Goal: Information Seeking & Learning: Understand process/instructions

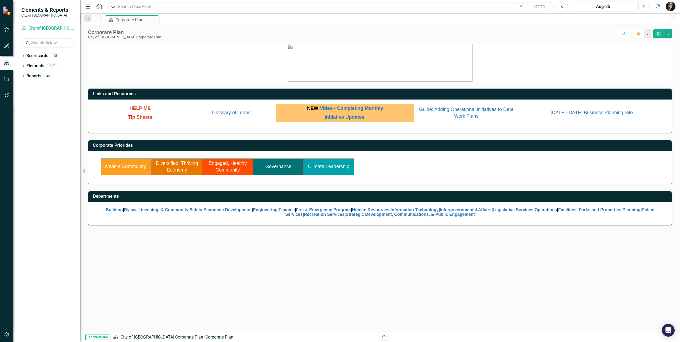
click at [134, 166] on link "Liveable Community" at bounding box center [123, 166] width 43 height 5
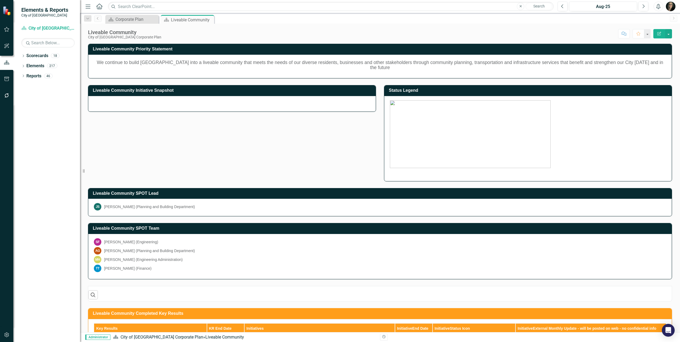
click at [542, 88] on h3 "Status Legend" at bounding box center [529, 90] width 280 height 5
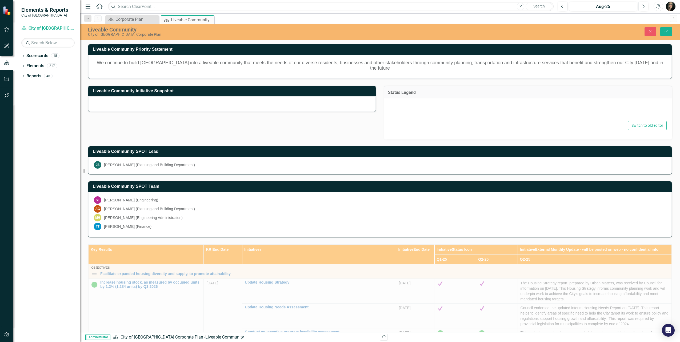
type textarea "<p><img src="documents/district7588/images/Status%20Legend%20-%20OKR%20in%20Cle…"
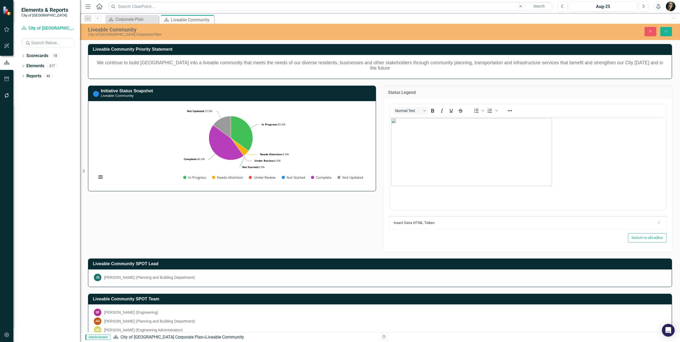
click at [508, 143] on img "Rich Text Area. Press ALT-0 for help." at bounding box center [471, 152] width 161 height 68
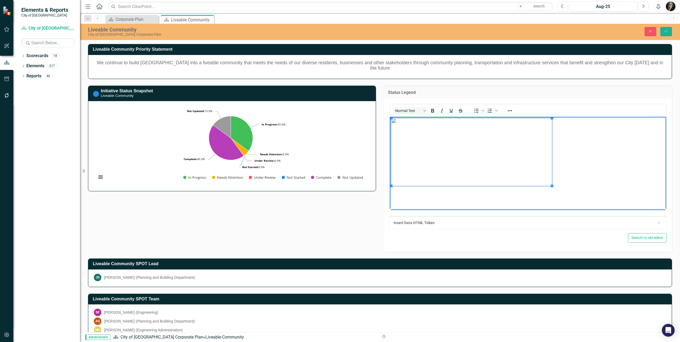
click at [516, 144] on img "Rich Text Area. Press ALT-0 for help." at bounding box center [471, 152] width 161 height 68
click at [529, 144] on img "Rich Text Area. Press ALT-0 for help." at bounding box center [471, 152] width 161 height 68
click at [652, 31] on icon "Close" at bounding box center [650, 31] width 5 height 4
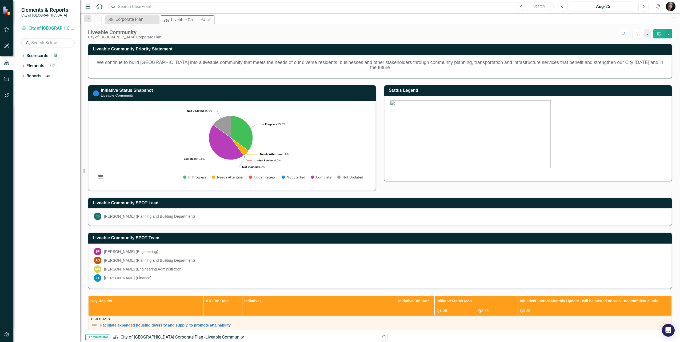
click at [210, 19] on icon "Close" at bounding box center [208, 20] width 5 height 4
